Goal: Navigation & Orientation: Find specific page/section

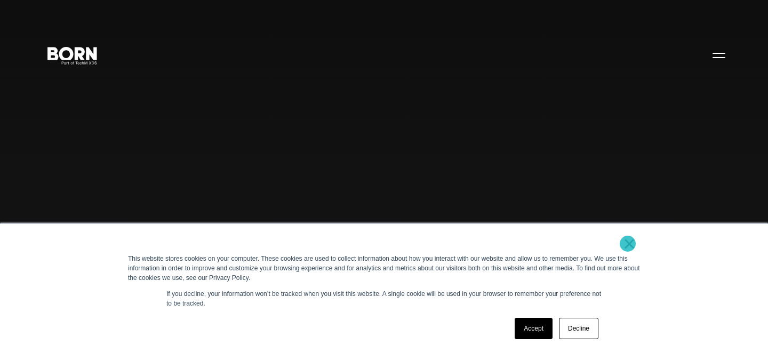
click at [628, 244] on link "×" at bounding box center [629, 244] width 13 height 10
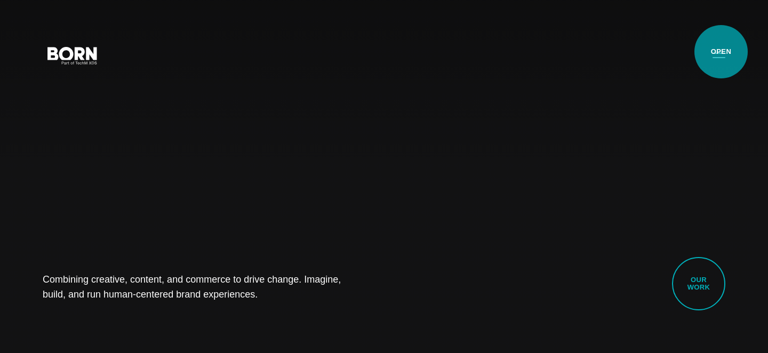
click at [721, 52] on button "Primary Menu" at bounding box center [719, 55] width 26 height 22
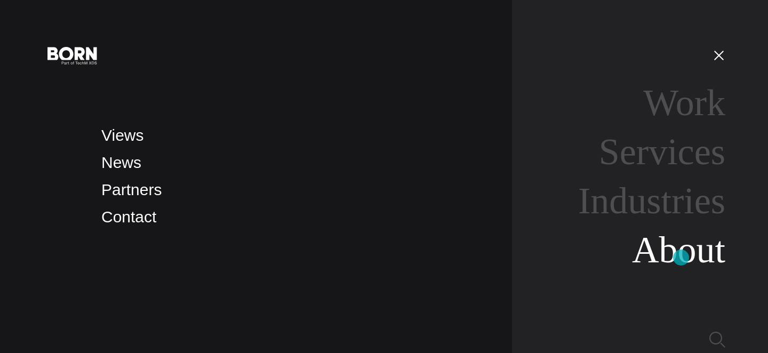
click at [681, 258] on link "About" at bounding box center [678, 249] width 93 height 41
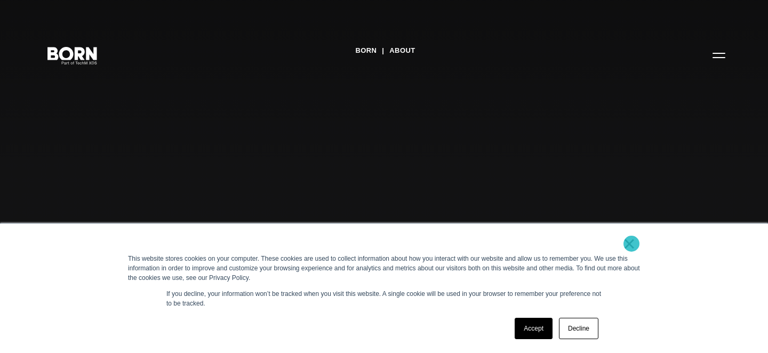
click at [631, 244] on link "×" at bounding box center [629, 244] width 13 height 10
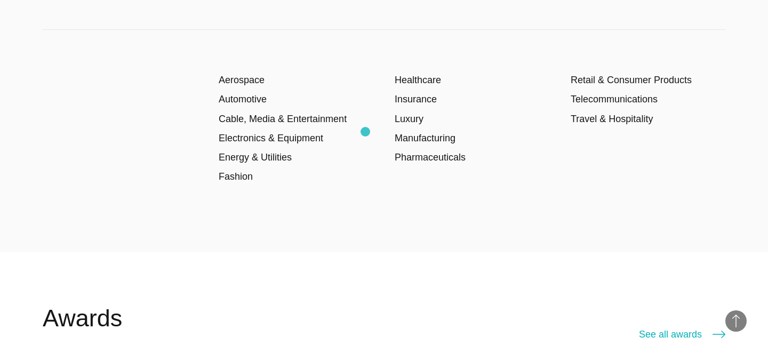
scroll to position [1574, 0]
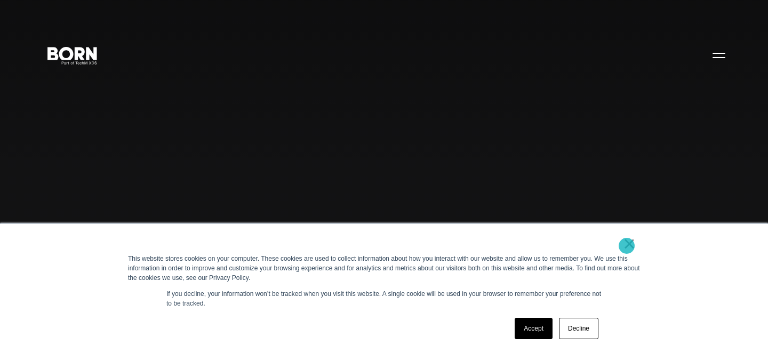
click at [627, 246] on link "×" at bounding box center [629, 244] width 13 height 10
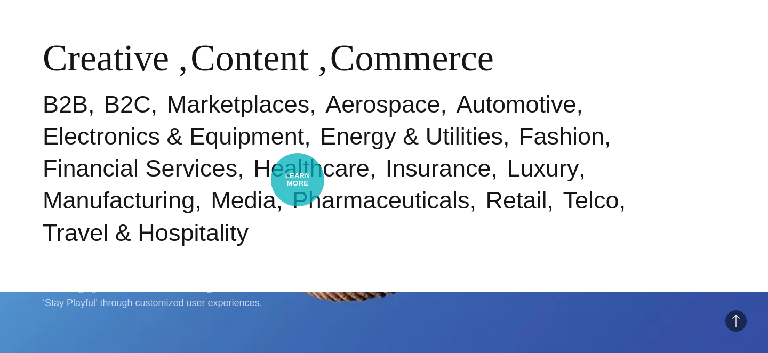
scroll to position [398, 0]
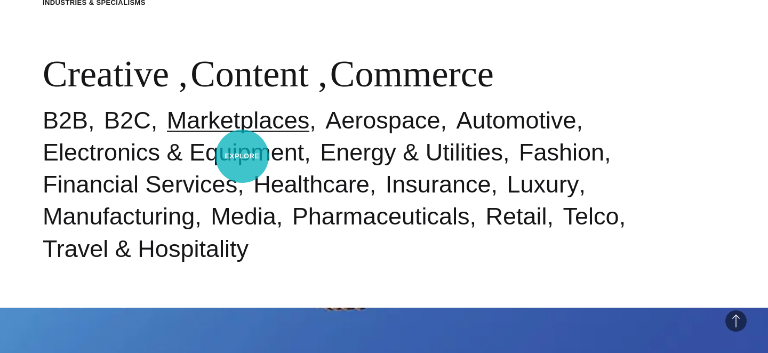
click at [242, 134] on link "Marketplaces" at bounding box center [238, 120] width 143 height 27
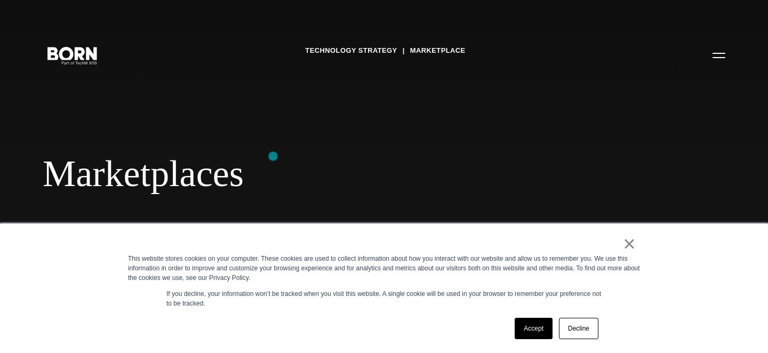
scroll to position [21, 0]
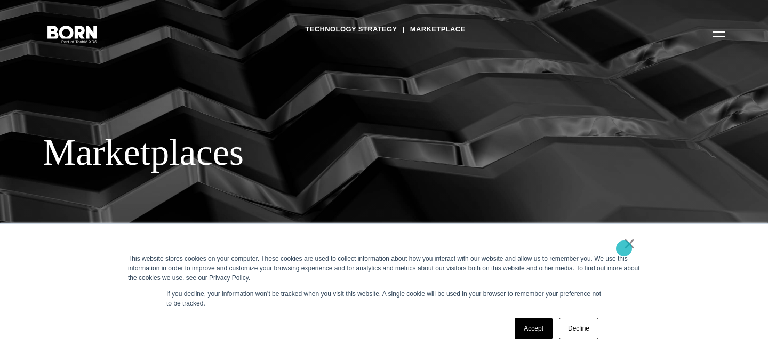
click at [624, 249] on link "×" at bounding box center [629, 244] width 13 height 10
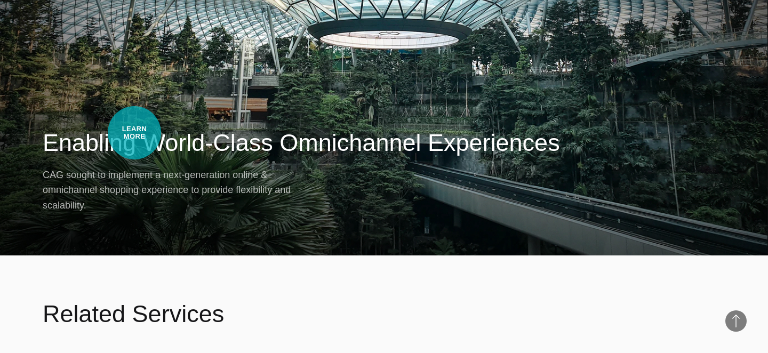
scroll to position [1016, 0]
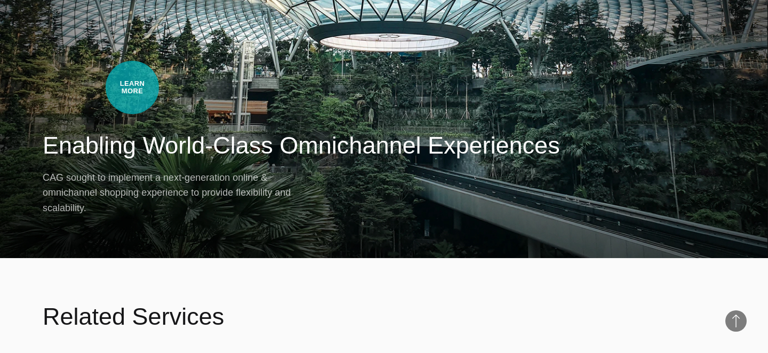
click at [132, 87] on div "Work・Travel & Hospitality Enabling World-Class Omnichannel Experiences CAG soug…" at bounding box center [384, 81] width 768 height 353
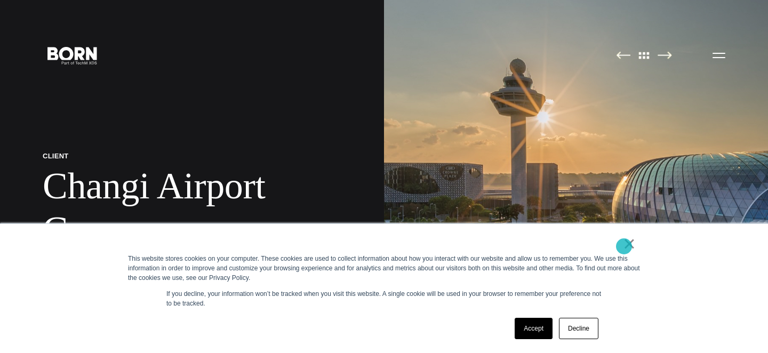
click at [624, 246] on link "×" at bounding box center [629, 244] width 13 height 10
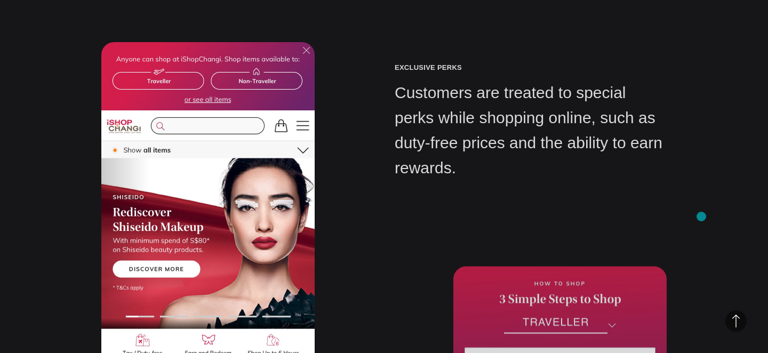
scroll to position [6401, 0]
